Goal: Find specific page/section: Find specific page/section

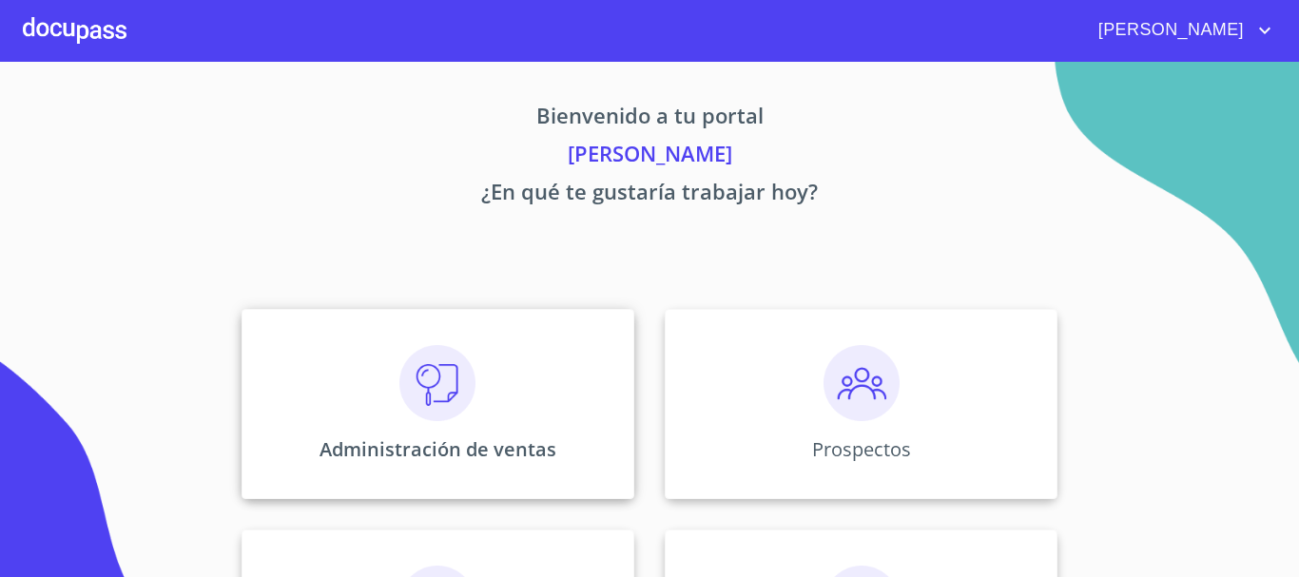
scroll to position [285, 0]
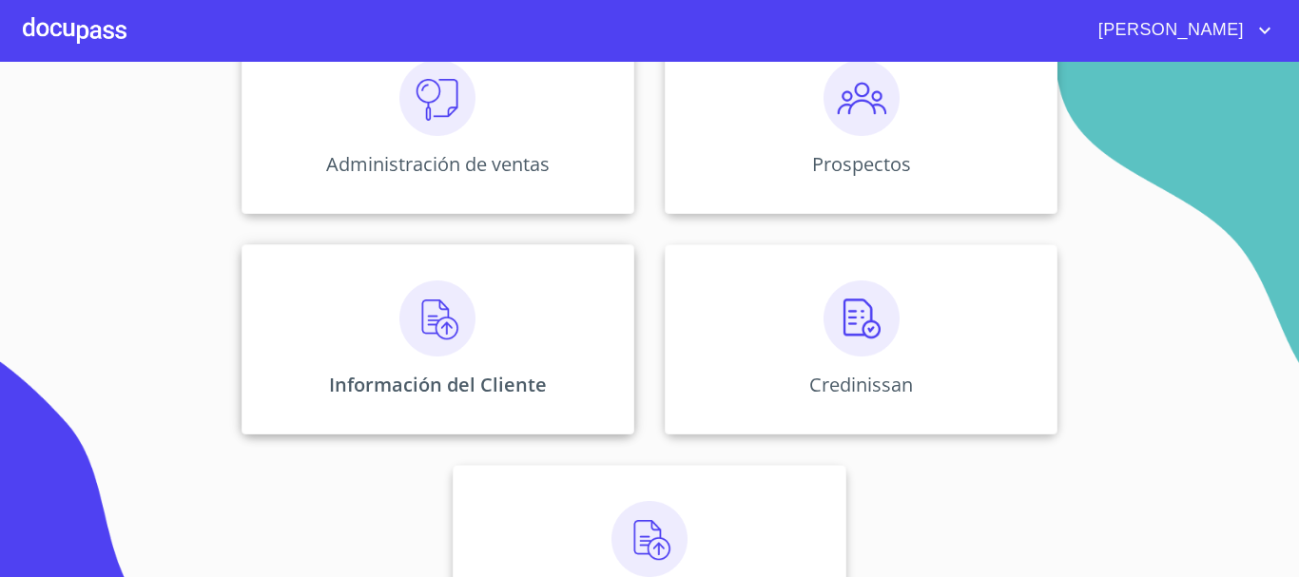
click at [421, 370] on div "Información del Cliente" at bounding box center [438, 339] width 393 height 190
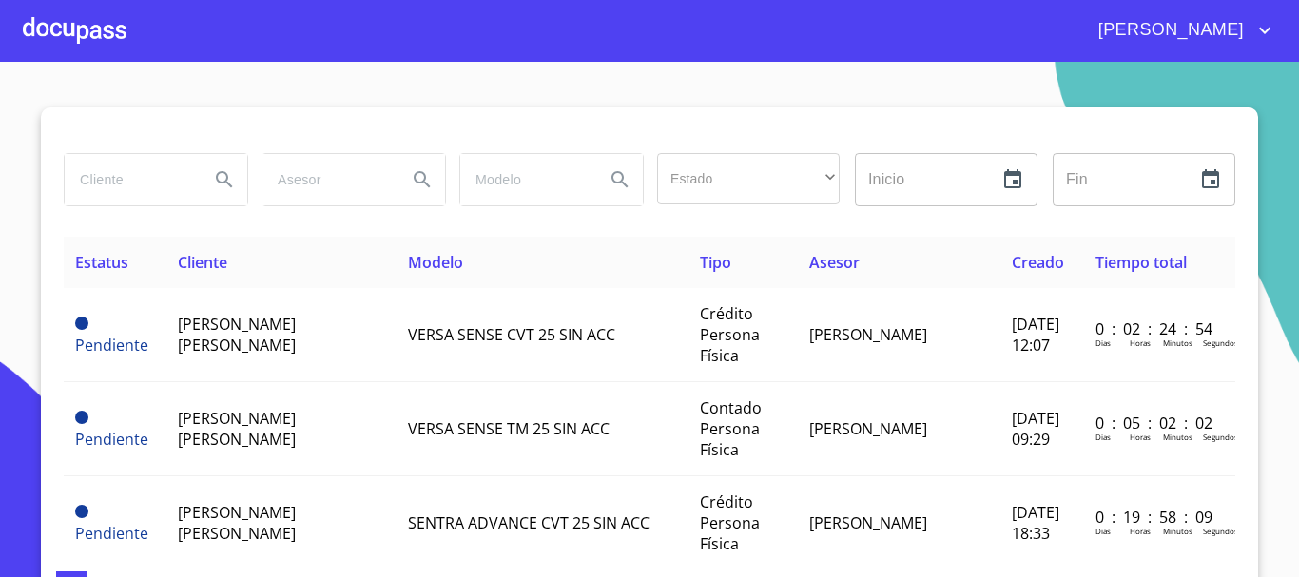
click at [129, 178] on input "search" at bounding box center [129, 179] width 129 height 51
type input "[PERSON_NAME]"
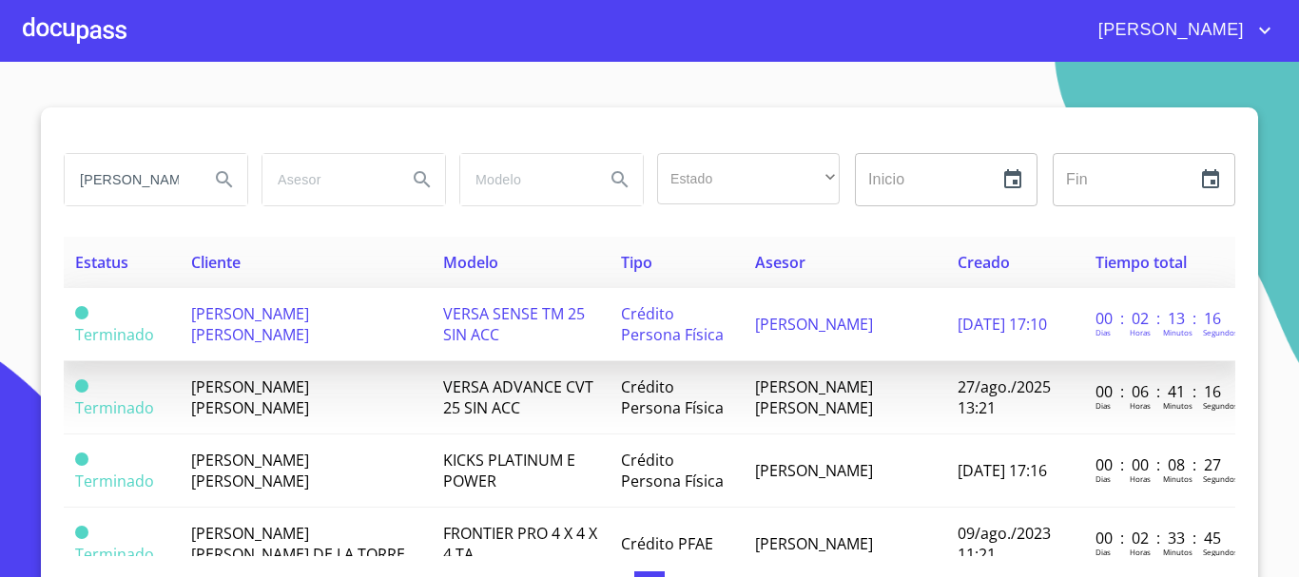
click at [289, 325] on td "[PERSON_NAME] [PERSON_NAME]" at bounding box center [306, 324] width 252 height 73
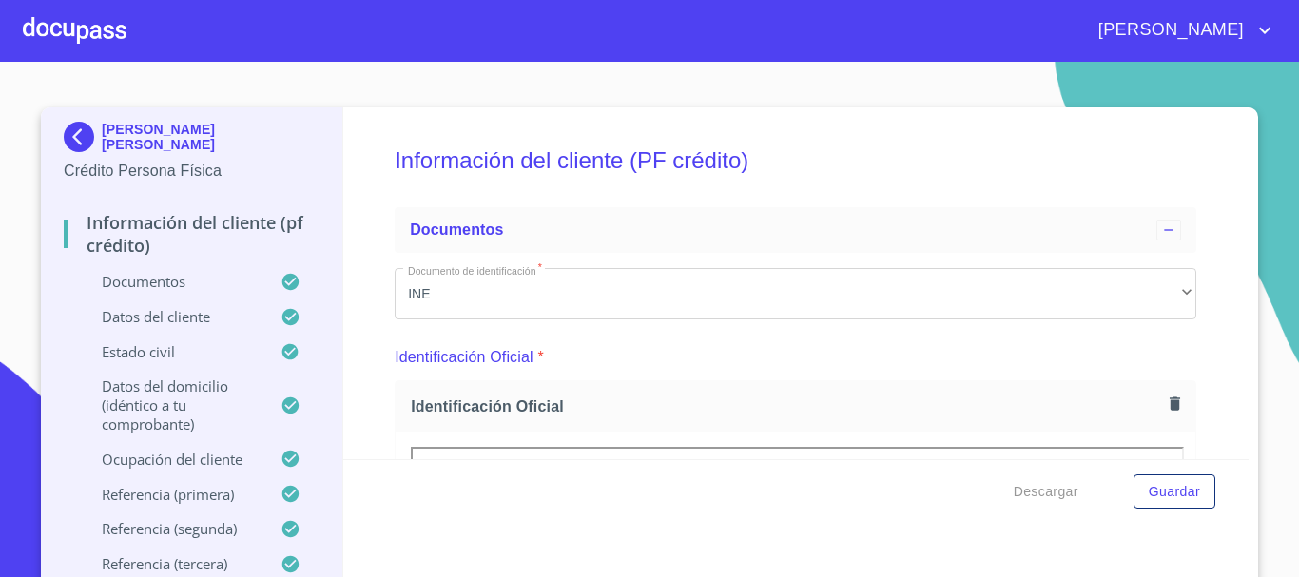
scroll to position [285, 0]
